Goal: Task Accomplishment & Management: Complete application form

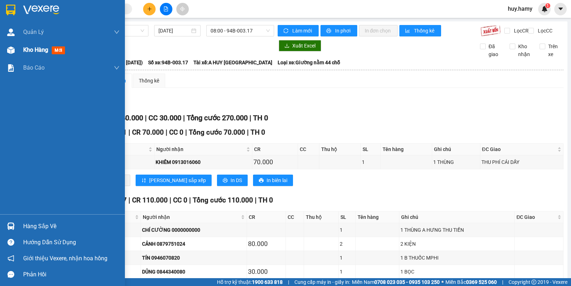
click at [26, 46] on span "Kho hàng" at bounding box center [35, 49] width 25 height 7
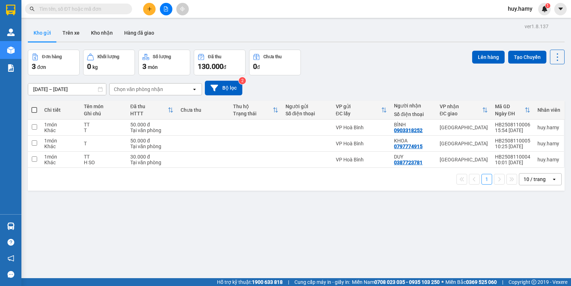
drag, startPoint x: 99, startPoint y: 31, endPoint x: 99, endPoint y: 43, distance: 12.1
click at [99, 33] on button "Kho nhận" at bounding box center [101, 32] width 33 height 17
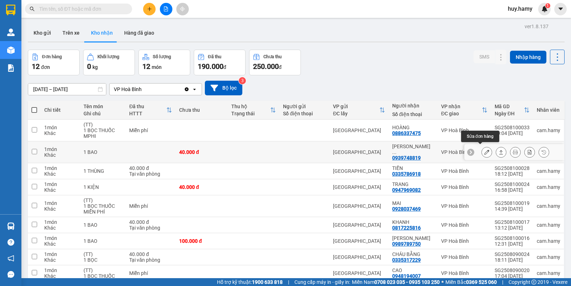
click at [484, 151] on icon at bounding box center [486, 152] width 5 height 5
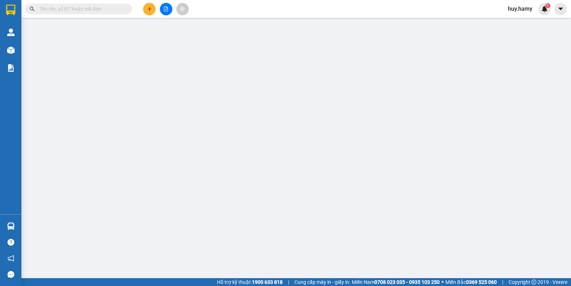
type input "0939748819"
type input "[PERSON_NAME]"
type input "40.000"
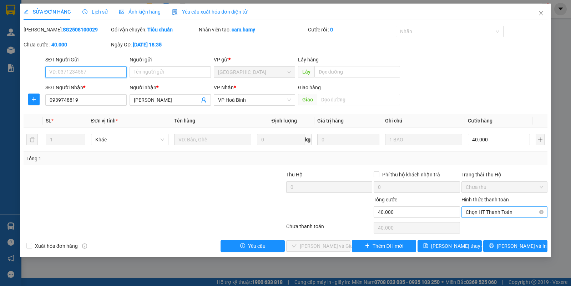
click at [476, 211] on span "Chọn HT Thanh Toán" at bounding box center [504, 212] width 77 height 11
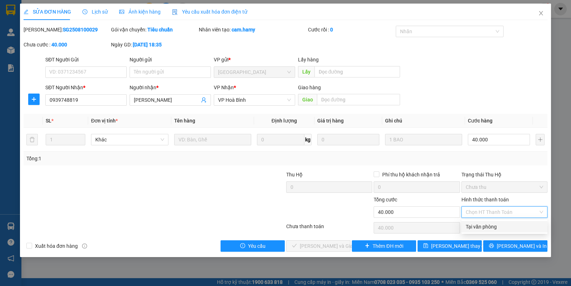
click at [476, 226] on div "Tại văn phòng" at bounding box center [504, 227] width 77 height 8
type input "0"
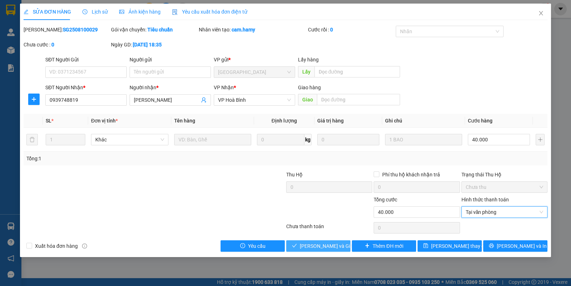
drag, startPoint x: 317, startPoint y: 247, endPoint x: 321, endPoint y: 246, distance: 4.7
click at [317, 247] on span "[PERSON_NAME] và Giao hàng" at bounding box center [334, 246] width 69 height 8
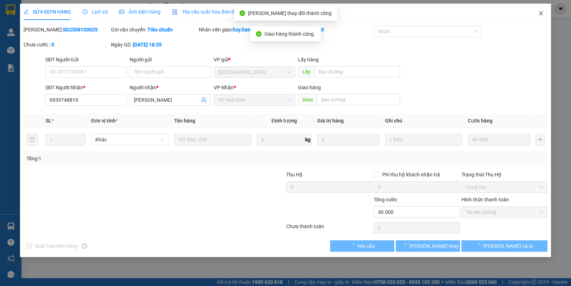
click at [539, 13] on icon "close" at bounding box center [541, 13] width 6 height 6
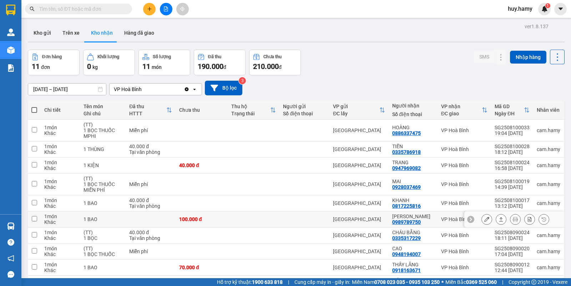
scroll to position [44, 0]
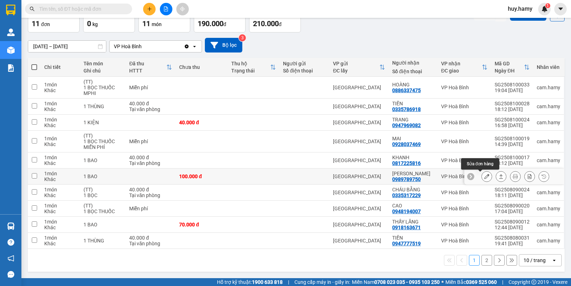
click at [484, 175] on icon at bounding box center [486, 176] width 5 height 5
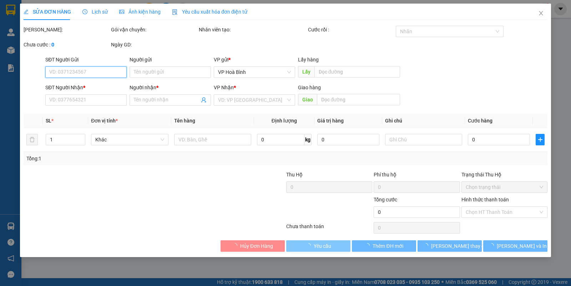
type input "0989789750"
type input "[PERSON_NAME]"
type input "100.000"
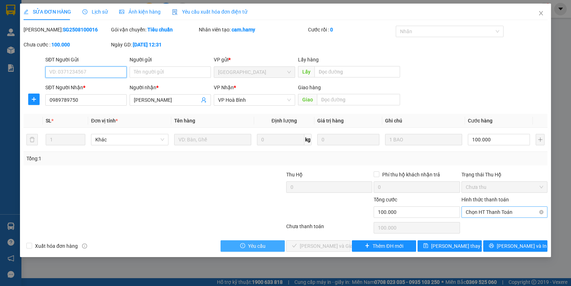
click at [480, 207] on span "Chọn HT Thanh Toán" at bounding box center [504, 212] width 77 height 11
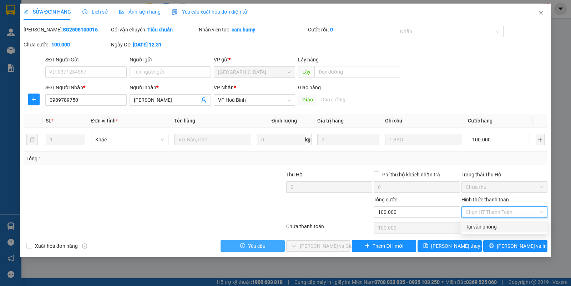
click at [483, 223] on div "Tại văn phòng" at bounding box center [504, 227] width 77 height 8
type input "0"
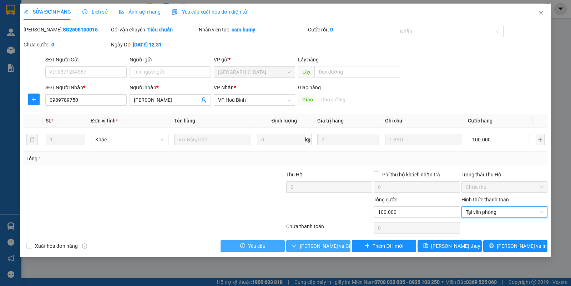
click at [312, 246] on span "[PERSON_NAME] và Giao hàng" at bounding box center [334, 246] width 69 height 8
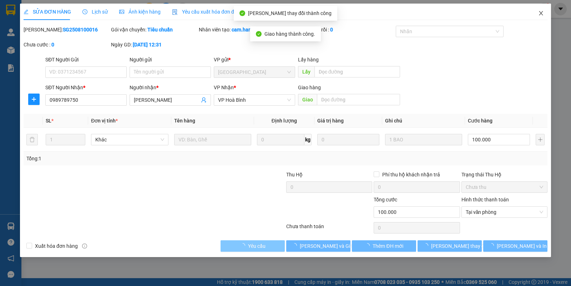
click at [537, 16] on span "Close" at bounding box center [541, 14] width 20 height 20
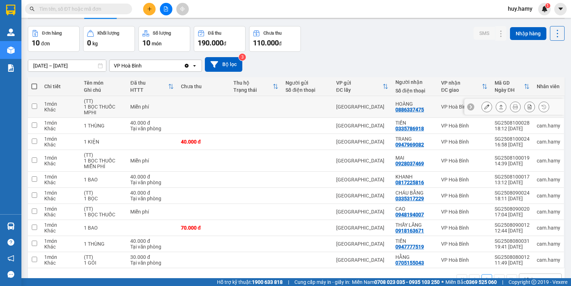
scroll to position [44, 0]
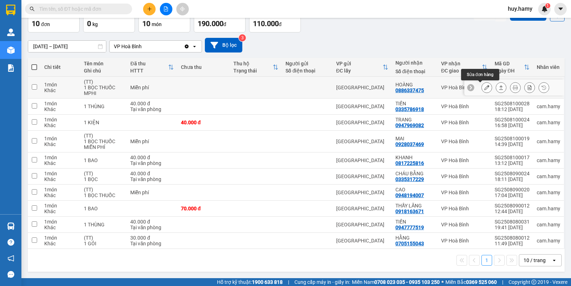
click at [484, 85] on icon at bounding box center [486, 87] width 5 height 5
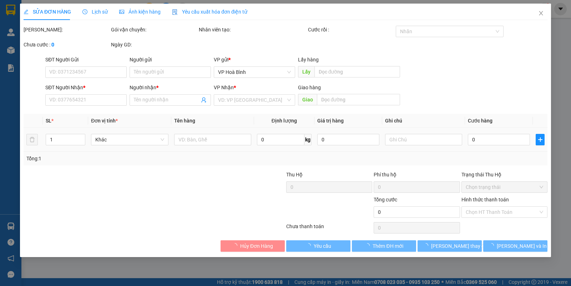
type input "0886337475"
type input "HOÀNG"
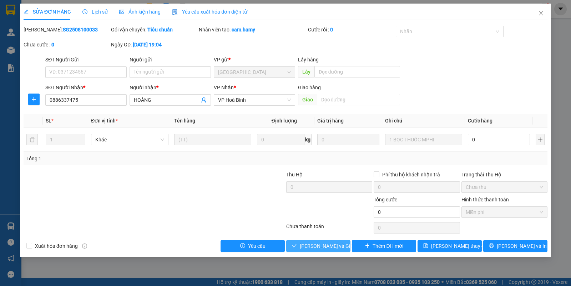
click at [316, 246] on span "[PERSON_NAME] và Giao hàng" at bounding box center [334, 246] width 69 height 8
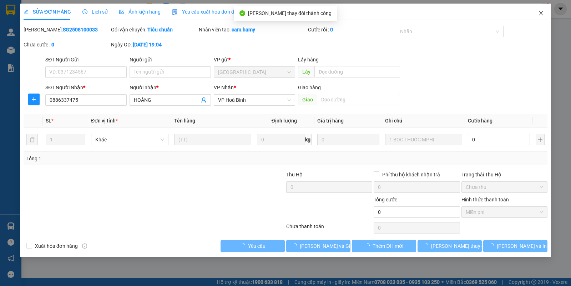
click at [540, 10] on span "Close" at bounding box center [541, 14] width 20 height 20
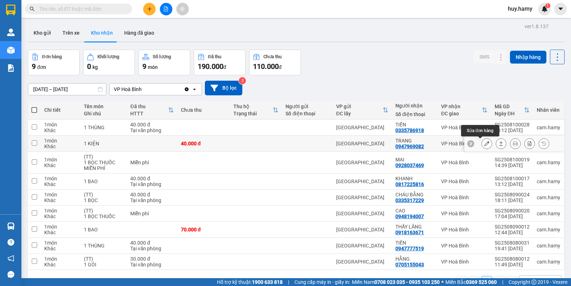
click at [484, 143] on icon at bounding box center [486, 143] width 5 height 5
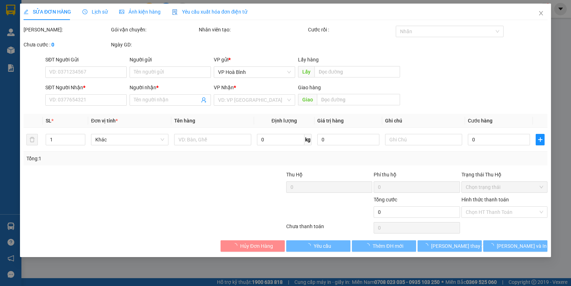
type input "0947969082"
type input "TRANG"
type input "40.000"
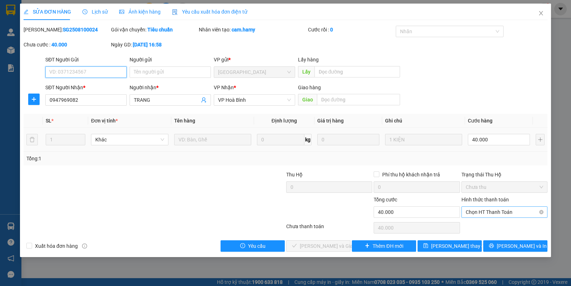
click at [506, 215] on span "Chọn HT Thanh Toán" at bounding box center [504, 212] width 77 height 11
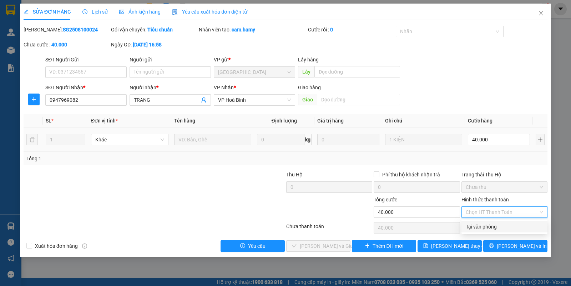
click at [495, 225] on div "Tại văn phòng" at bounding box center [504, 227] width 77 height 8
type input "0"
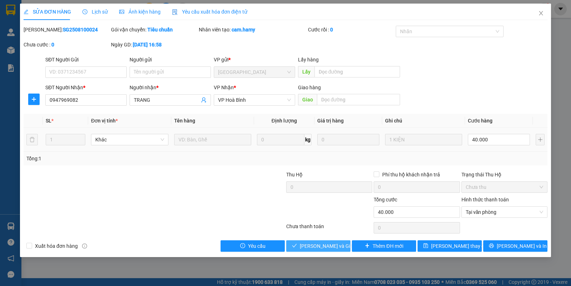
click at [312, 246] on span "[PERSON_NAME] và Giao hàng" at bounding box center [334, 246] width 69 height 8
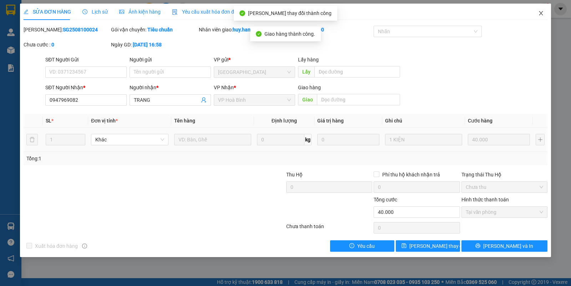
click at [543, 11] on icon "close" at bounding box center [541, 13] width 6 height 6
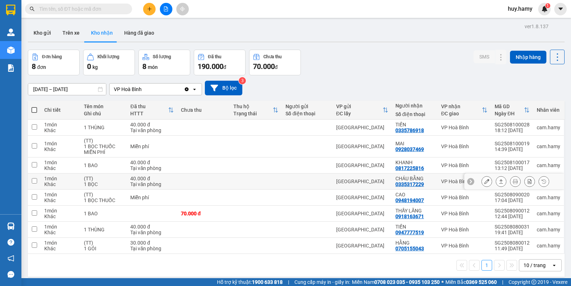
scroll to position [33, 0]
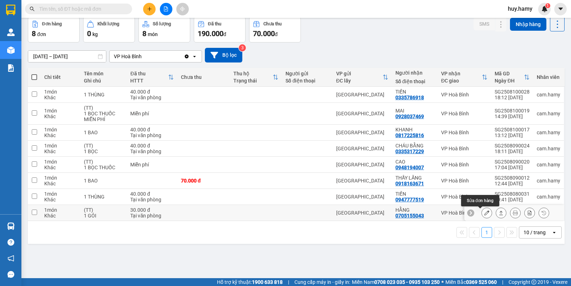
click at [484, 215] on icon at bounding box center [486, 212] width 5 height 5
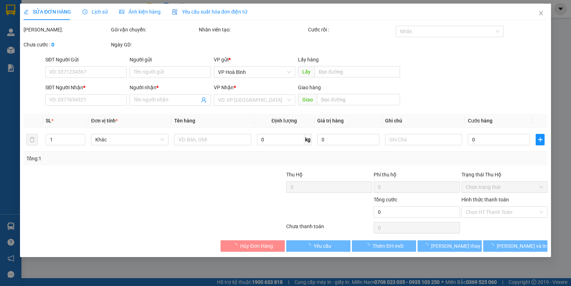
type input "0705155043"
type input "HẰNG"
type input "30.000"
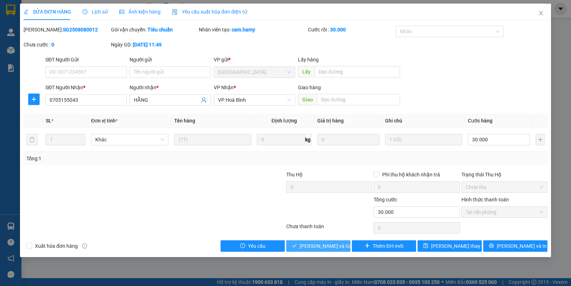
click at [328, 243] on span "[PERSON_NAME] và Giao hàng" at bounding box center [334, 246] width 69 height 8
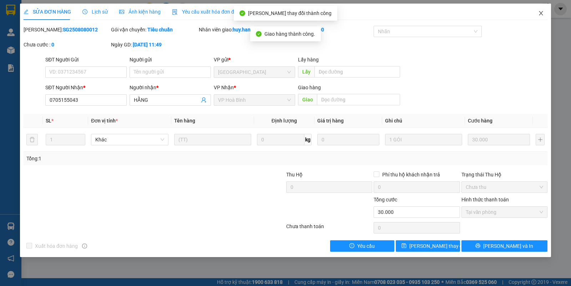
click at [539, 13] on icon "close" at bounding box center [541, 13] width 6 height 6
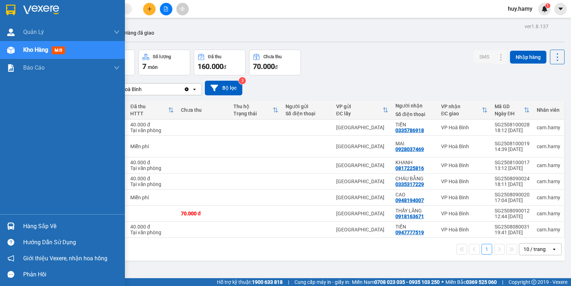
click at [33, 49] on span "Kho hàng" at bounding box center [35, 49] width 25 height 7
